Goal: Information Seeking & Learning: Learn about a topic

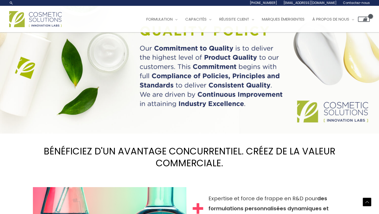
scroll to position [348, 0]
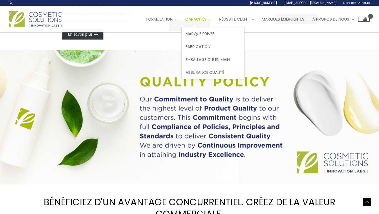
click at [207, 17] on font "Capacités" at bounding box center [195, 19] width 21 height 6
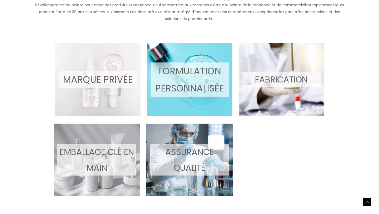
scroll to position [272, 0]
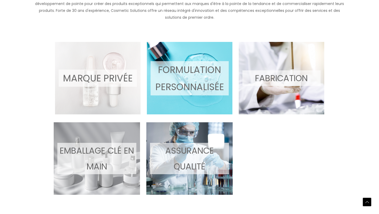
click at [203, 101] on span at bounding box center [190, 78] width 86 height 72
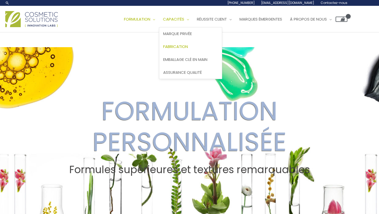
click at [177, 47] on font "Fabrication" at bounding box center [175, 47] width 25 height 6
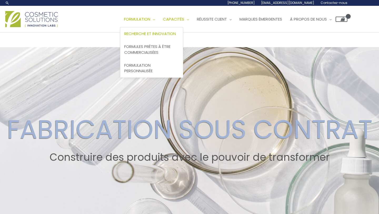
click at [153, 32] on font "Recherche et innovation" at bounding box center [150, 34] width 52 height 6
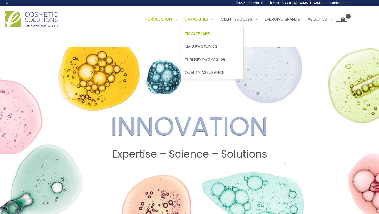
click at [208, 34] on span "Private Label" at bounding box center [198, 34] width 26 height 6
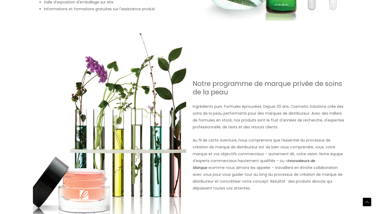
scroll to position [419, 0]
